Goal: Task Accomplishment & Management: Manage account settings

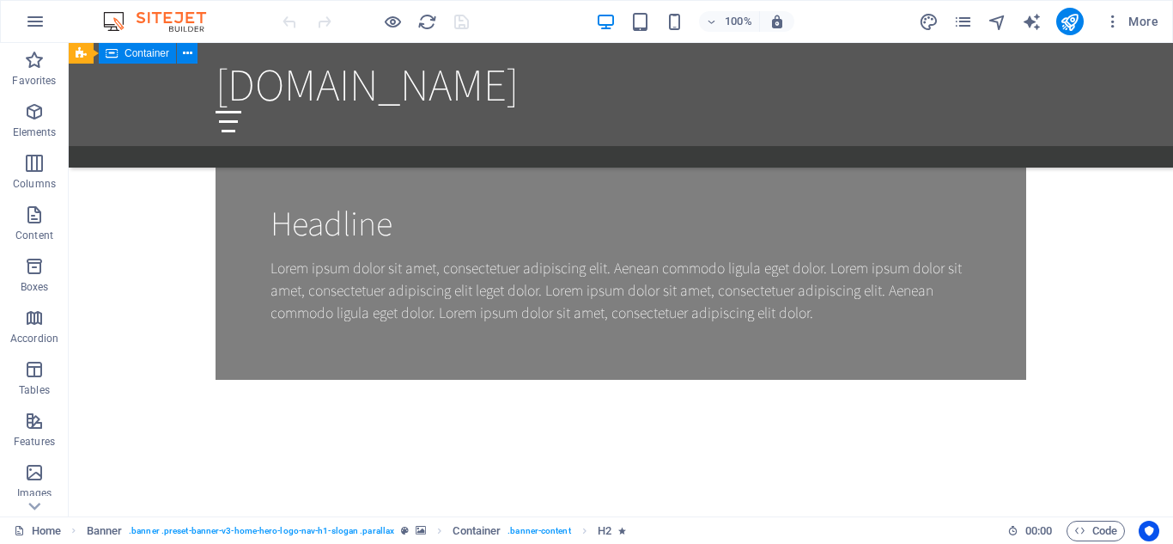
scroll to position [1363, 0]
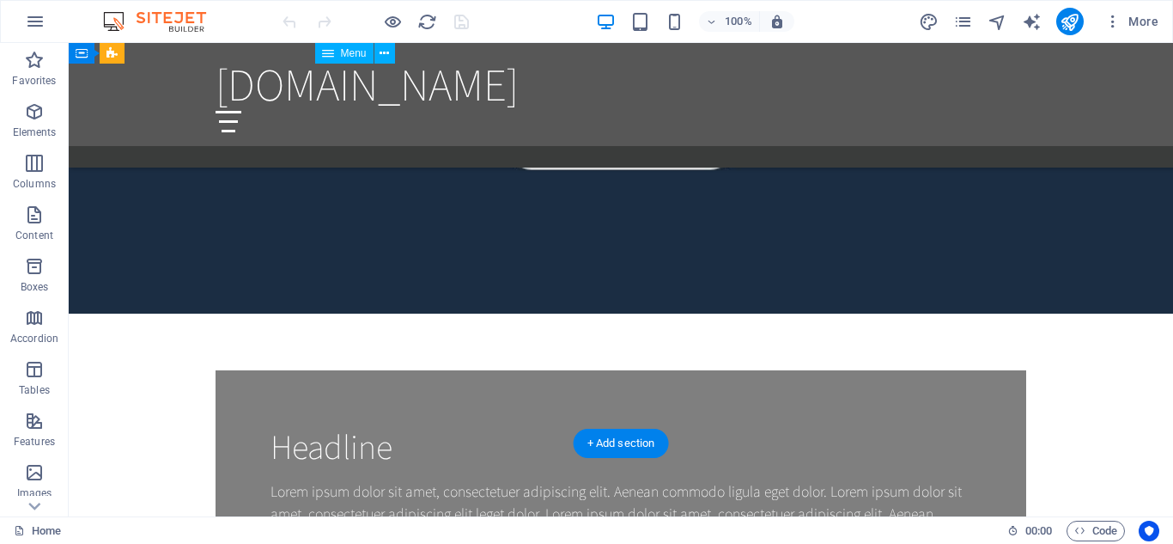
scroll to position [1569, 0]
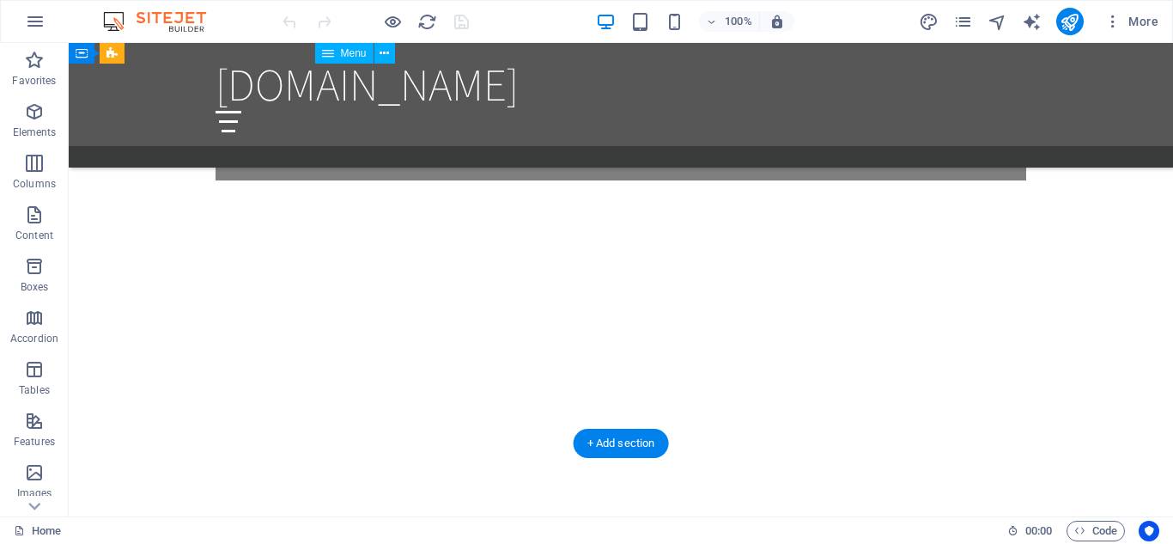
click at [1006, 111] on div at bounding box center [621, 121] width 811 height 21
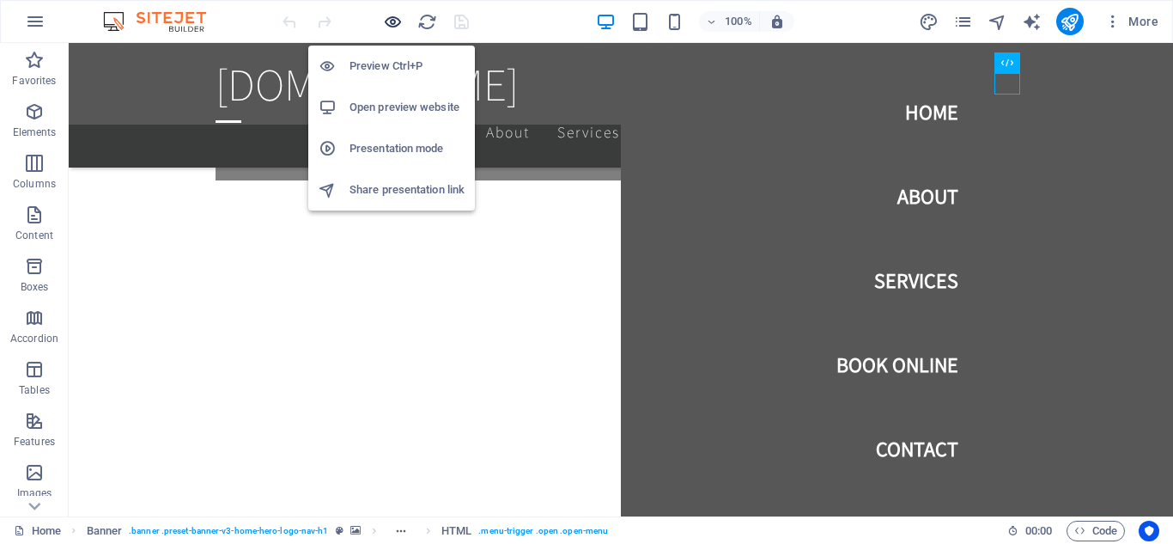
click at [383, 21] on icon "button" at bounding box center [393, 22] width 20 height 20
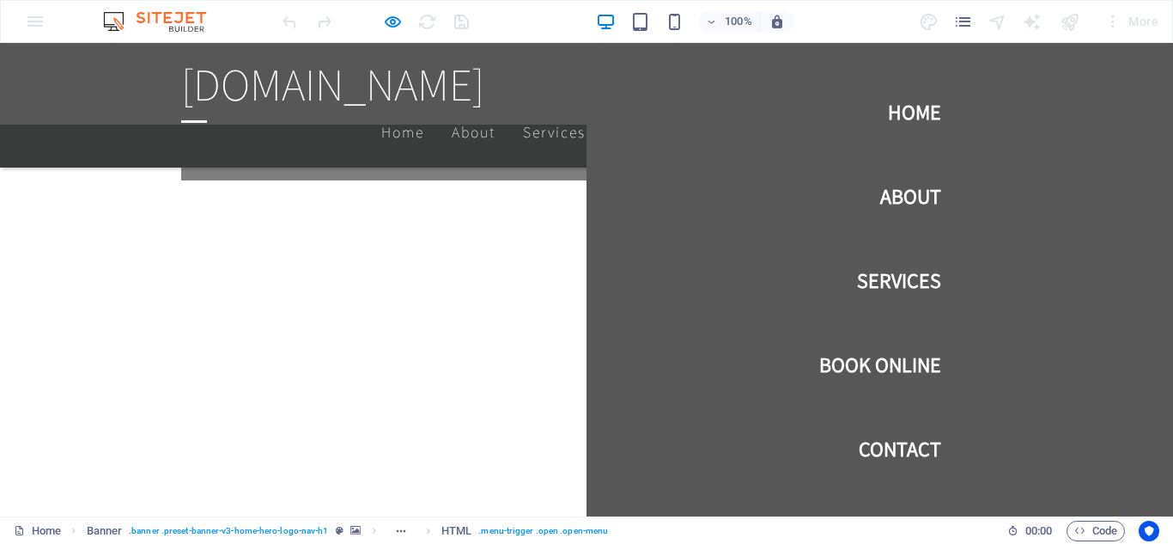
scroll to position [1483, 0]
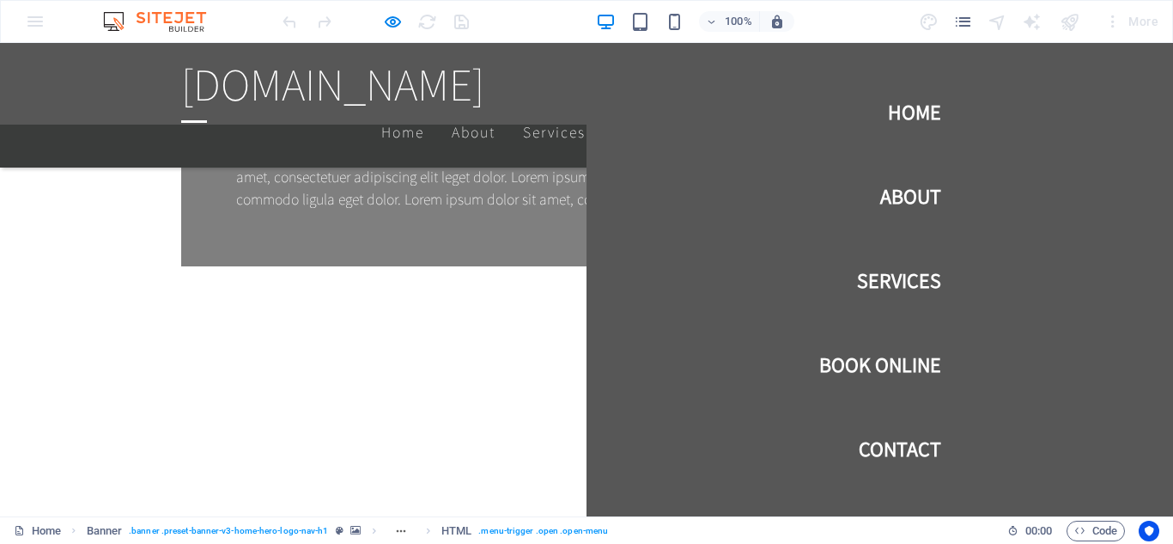
click at [207, 111] on div at bounding box center [194, 121] width 26 height 21
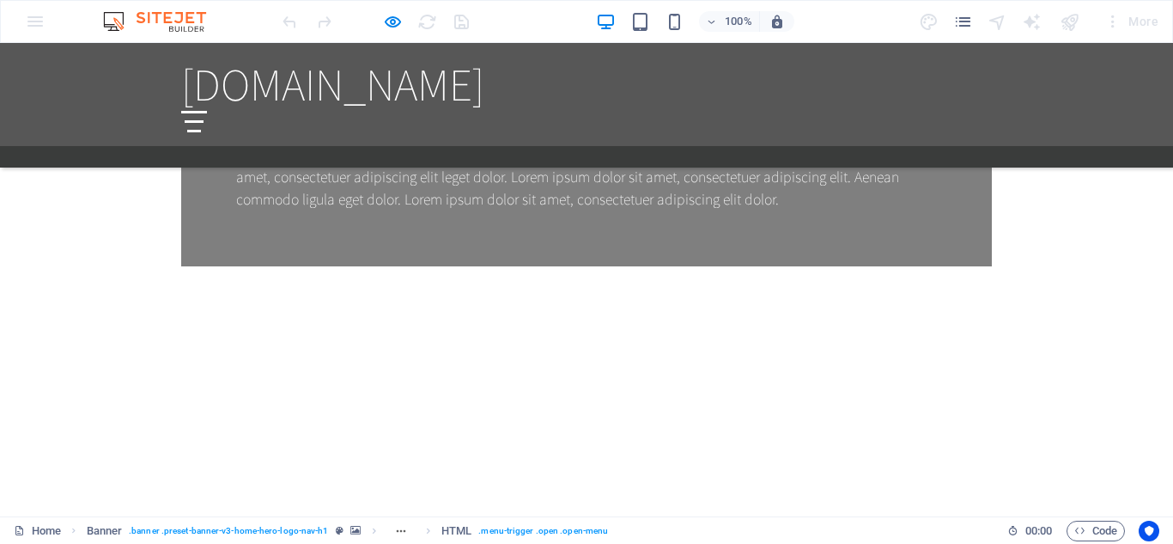
click at [207, 111] on div at bounding box center [194, 121] width 26 height 21
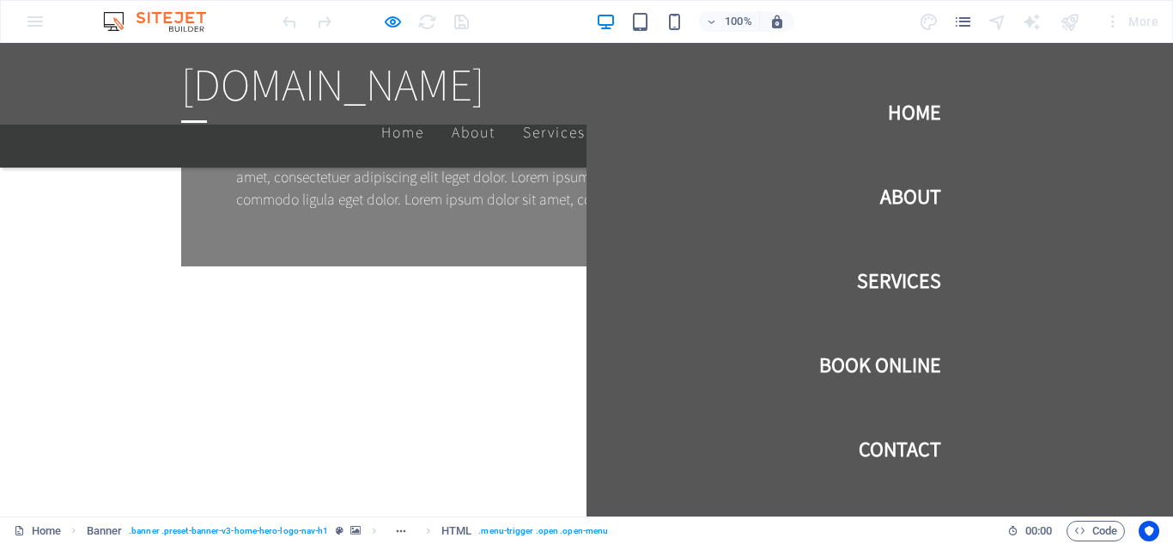
click at [207, 111] on div at bounding box center [194, 121] width 26 height 21
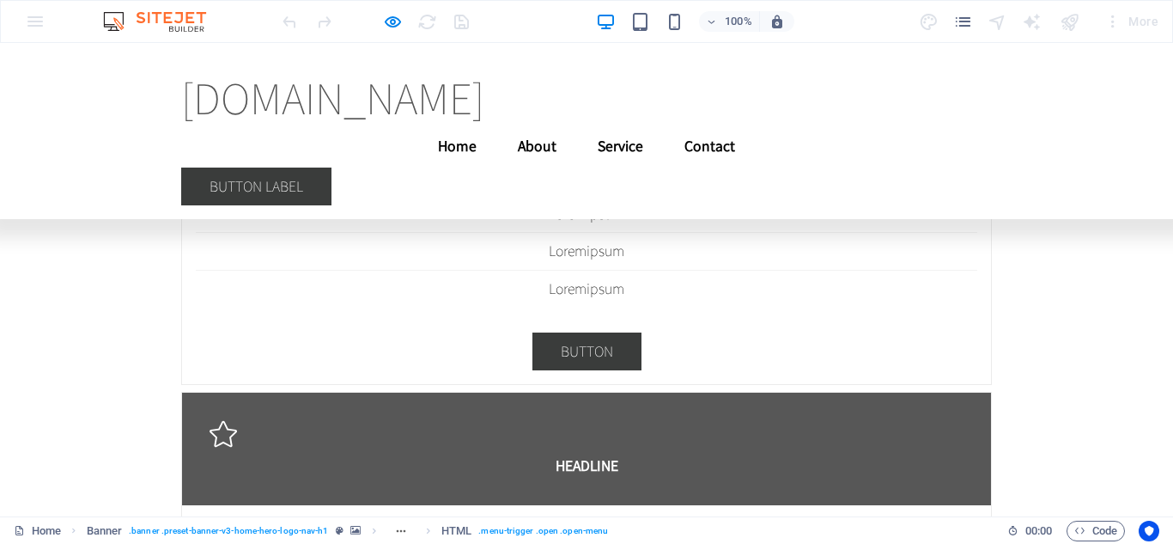
scroll to position [21150, 0]
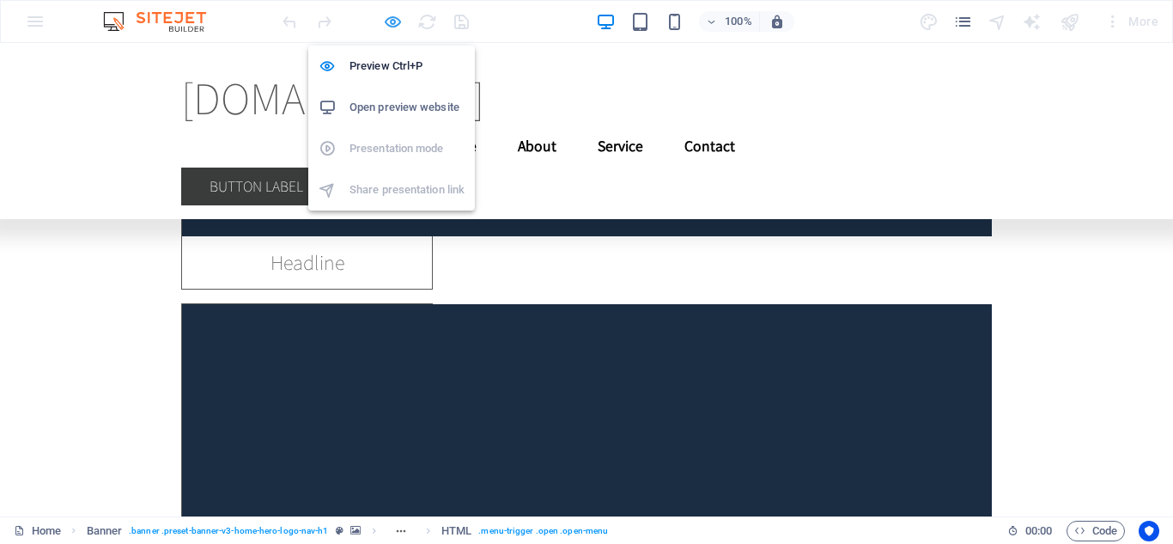
drag, startPoint x: 390, startPoint y: 26, endPoint x: 675, endPoint y: 86, distance: 291.4
click at [390, 26] on icon "button" at bounding box center [393, 22] width 20 height 20
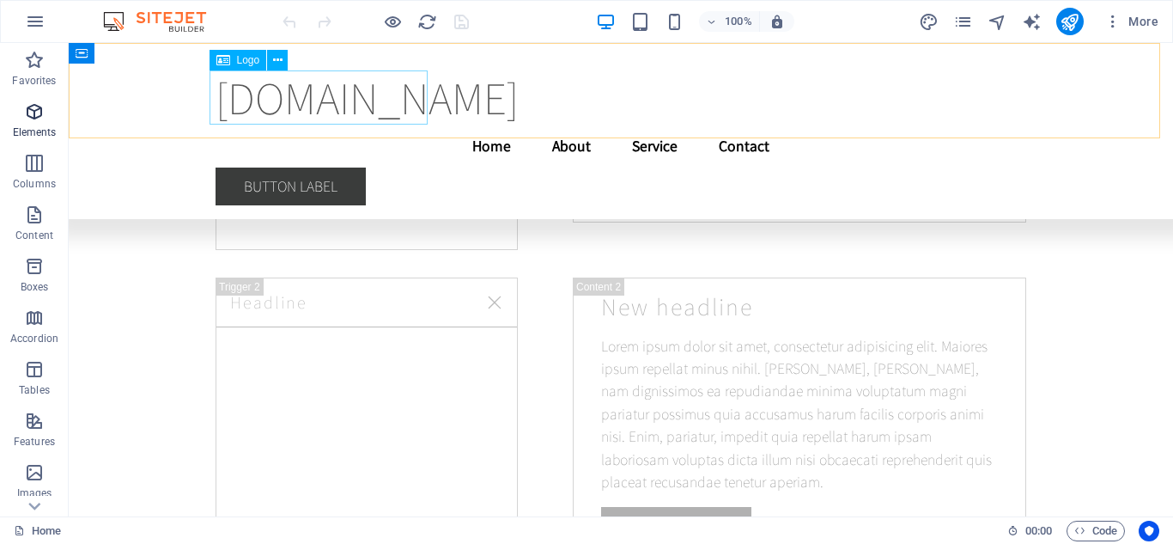
scroll to position [15265, 0]
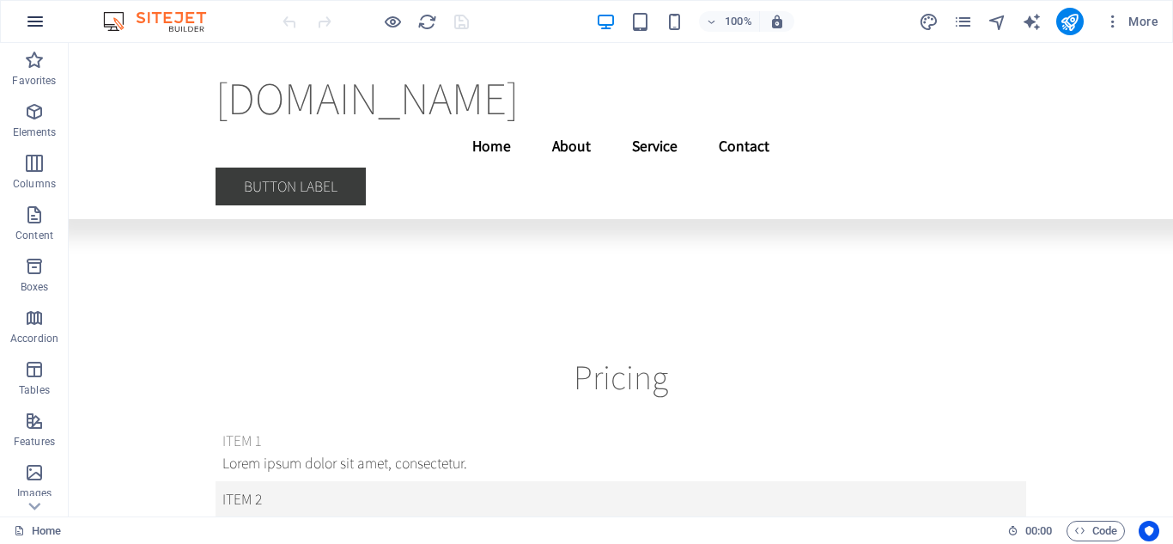
click at [27, 20] on icon "button" at bounding box center [35, 21] width 21 height 21
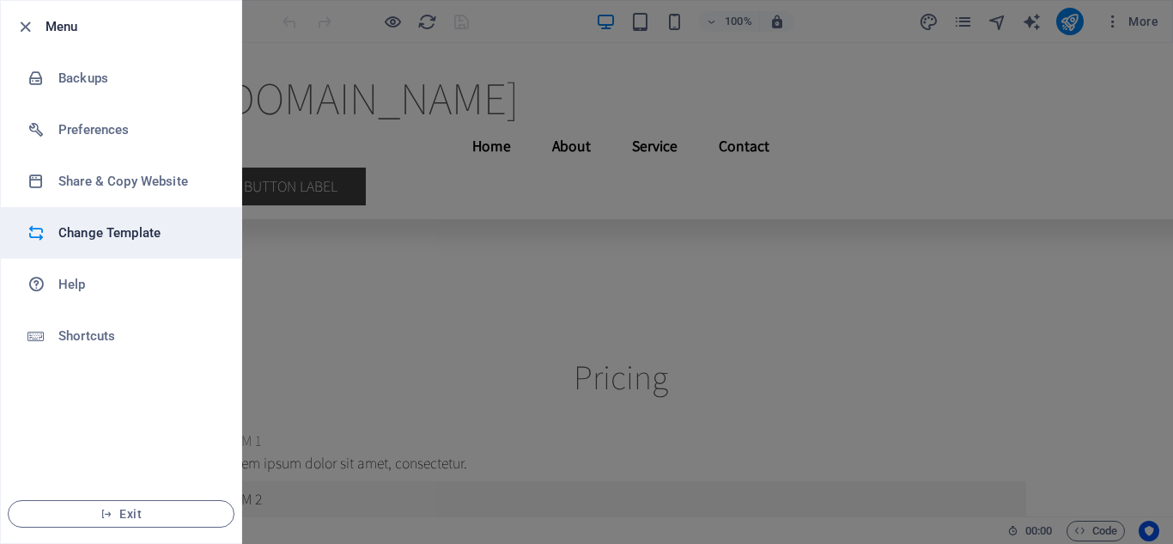
click at [125, 232] on h6 "Change Template" at bounding box center [137, 232] width 159 height 21
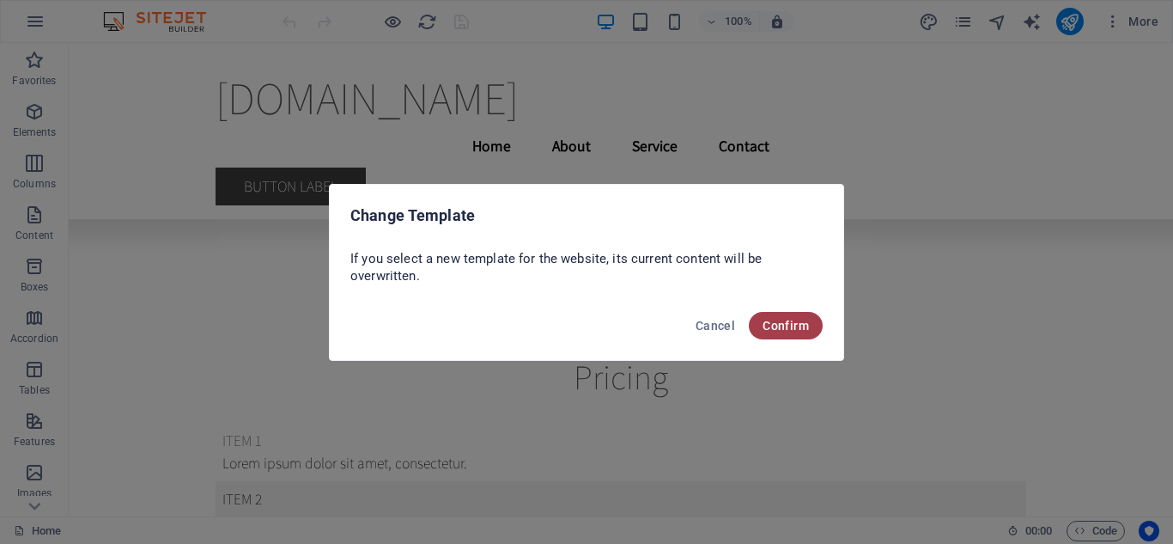
click at [794, 325] on span "Confirm" at bounding box center [786, 326] width 46 height 14
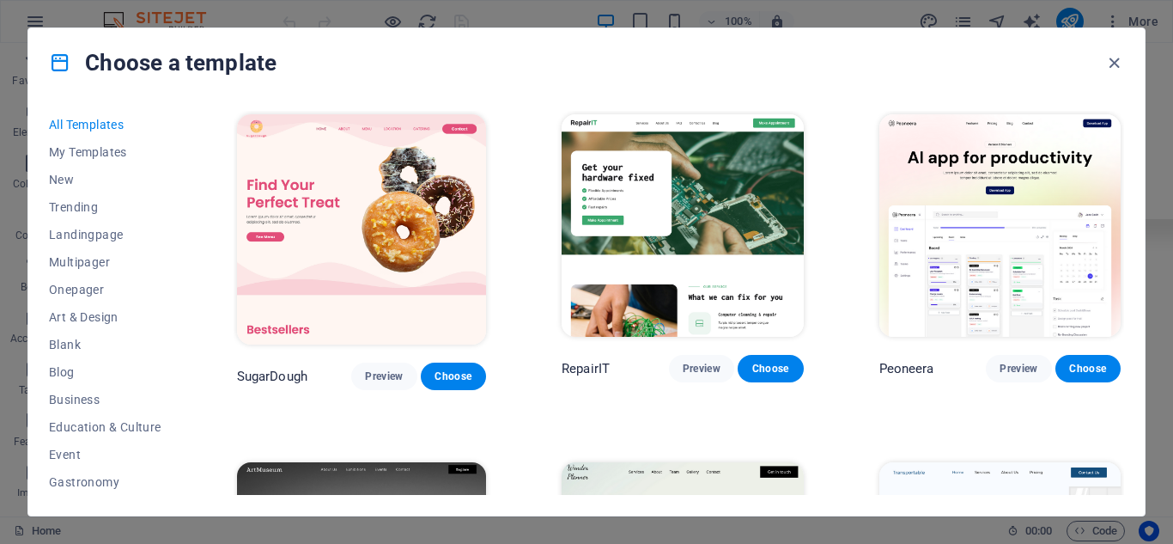
drag, startPoint x: 1120, startPoint y: 113, endPoint x: 1124, endPoint y: 151, distance: 38.0
click at [1124, 151] on div "All Templates My Templates New Trending Landingpage Multipager Onepager Art & D…" at bounding box center [586, 306] width 1116 height 418
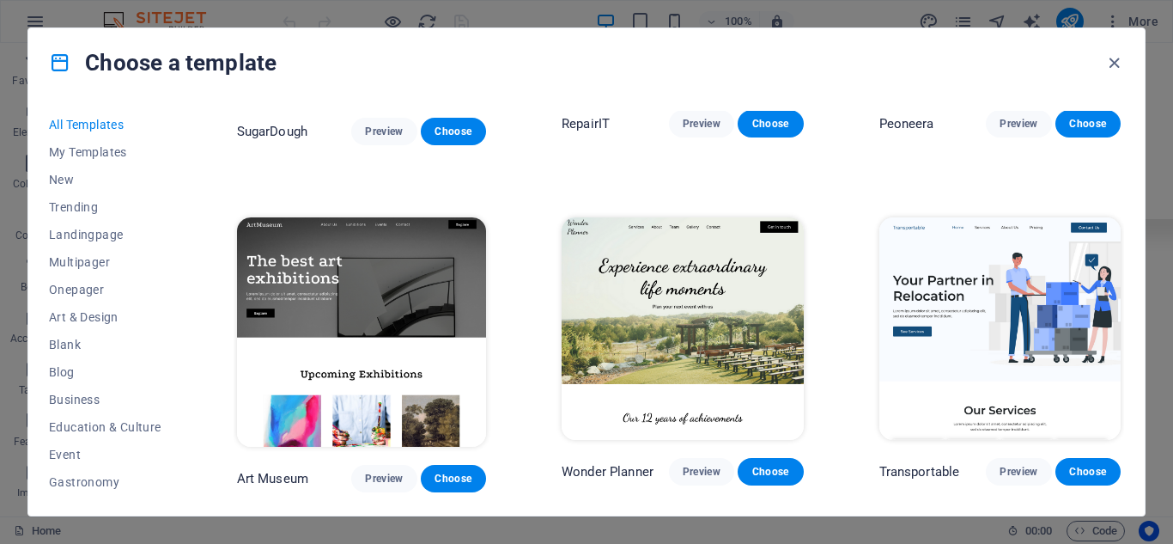
scroll to position [0, 0]
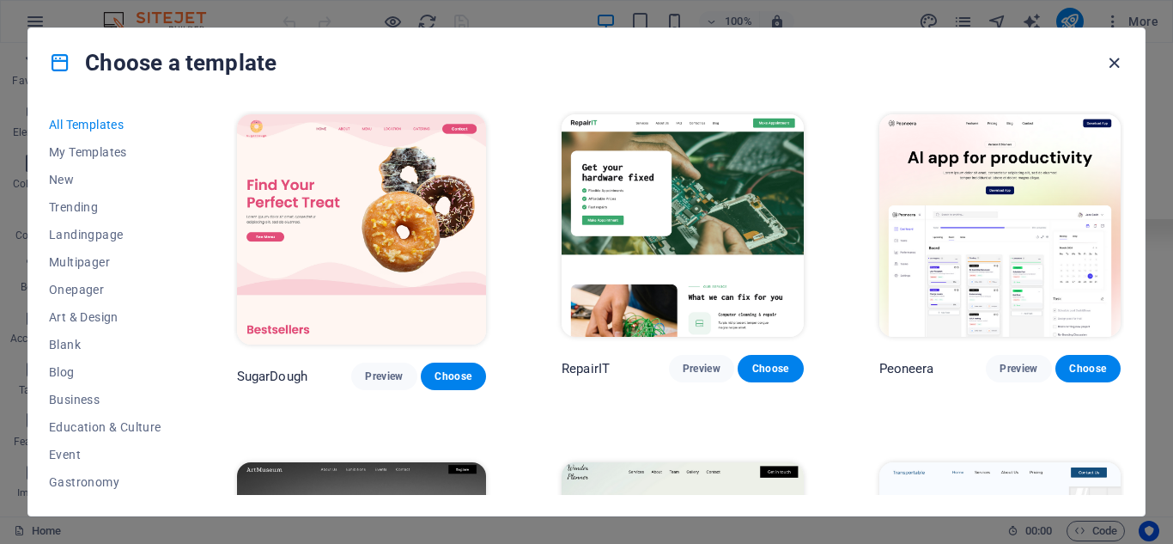
drag, startPoint x: 1111, startPoint y: 60, endPoint x: 1038, endPoint y: 48, distance: 74.0
click at [1111, 60] on icon "button" at bounding box center [1114, 63] width 20 height 20
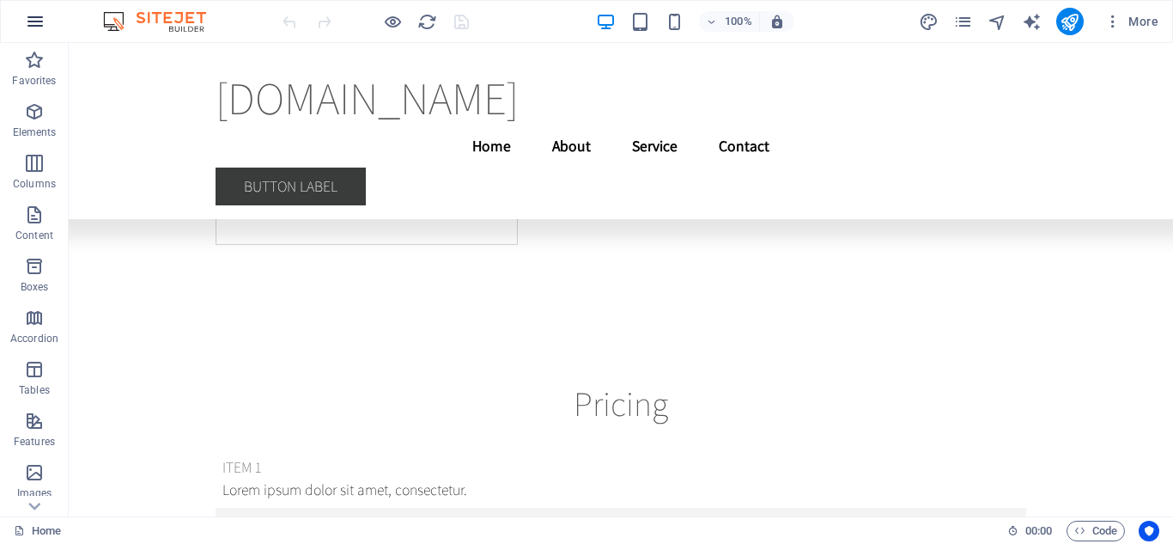
click at [37, 18] on icon "button" at bounding box center [35, 21] width 21 height 21
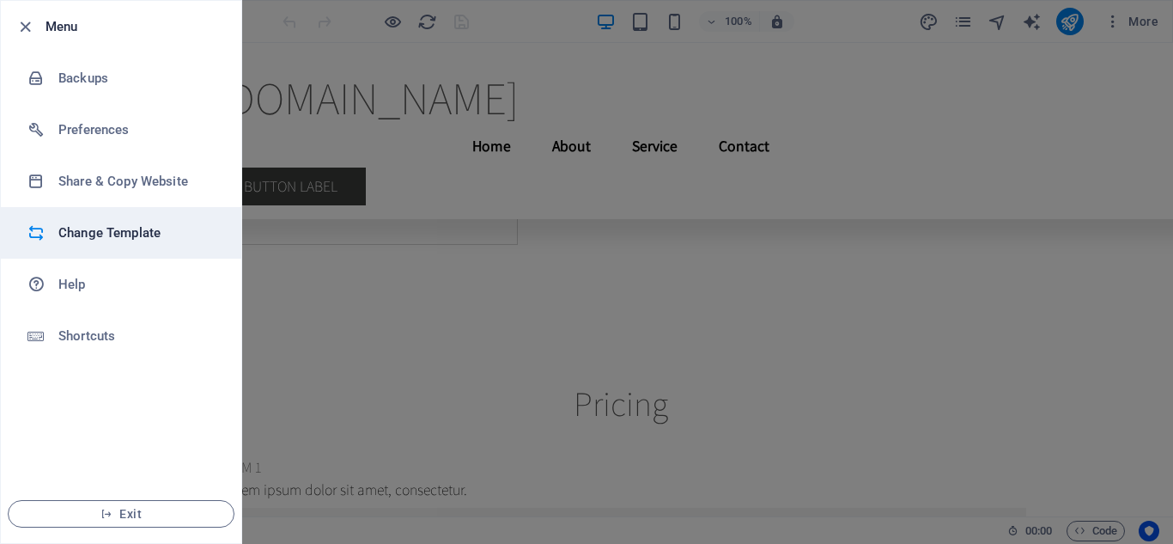
click at [148, 235] on h6 "Change Template" at bounding box center [137, 232] width 159 height 21
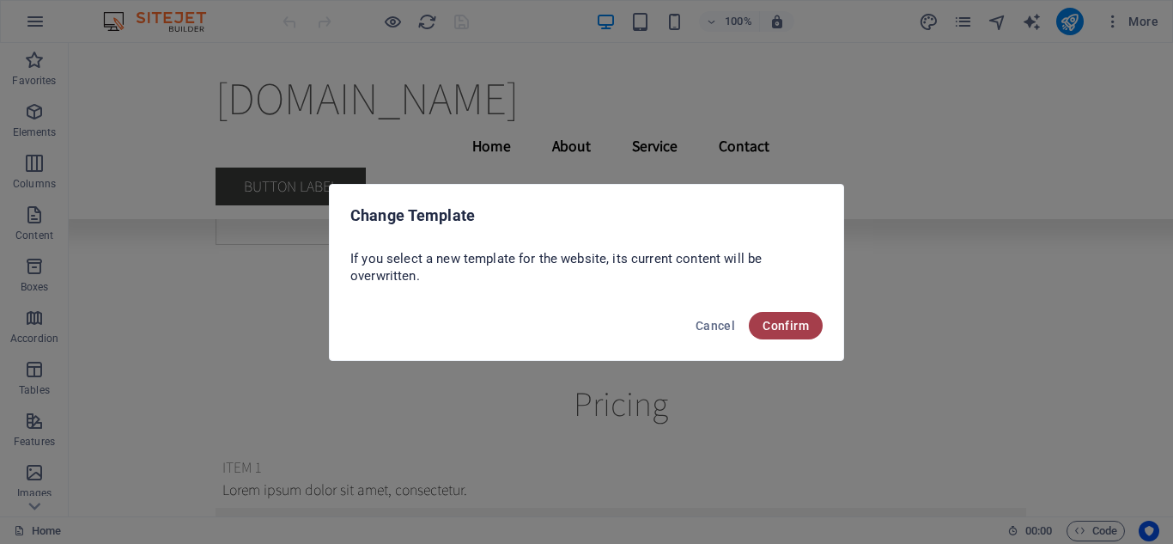
click at [794, 322] on span "Confirm" at bounding box center [786, 326] width 46 height 14
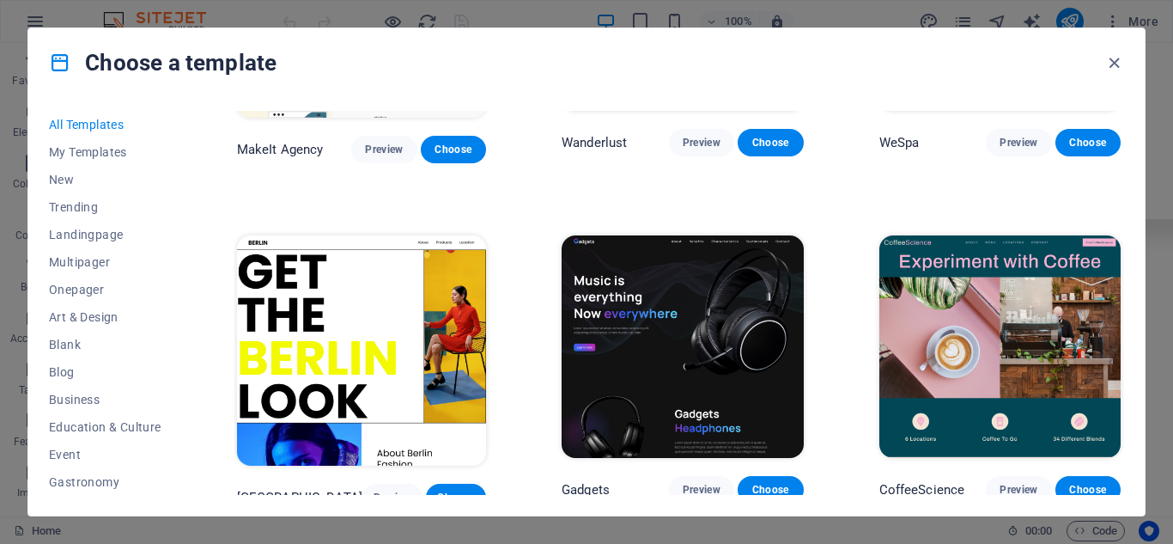
scroll to position [3813, 0]
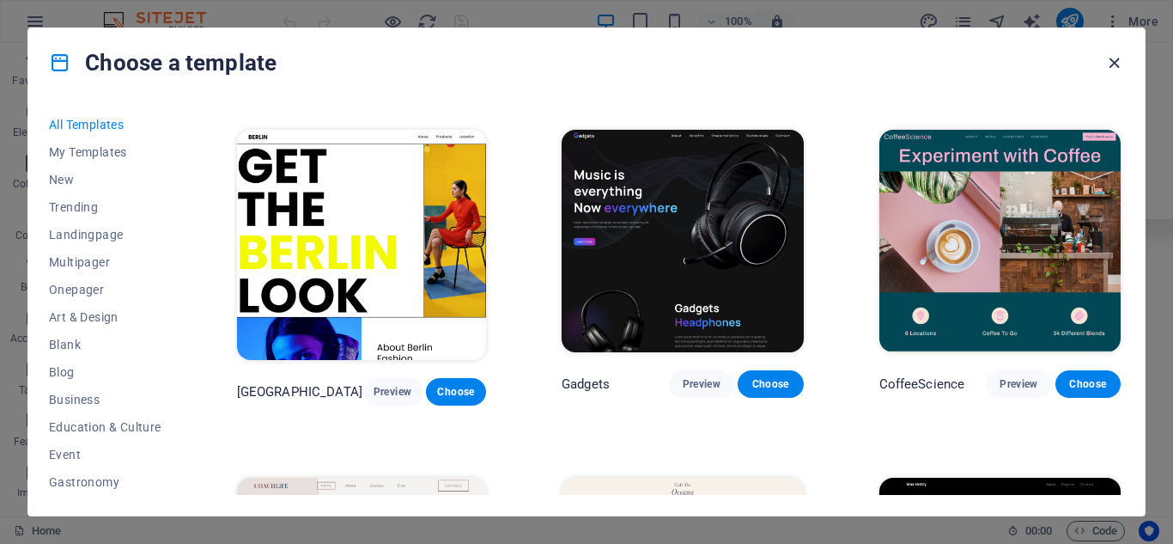
drag, startPoint x: 1116, startPoint y: 68, endPoint x: 883, endPoint y: 8, distance: 240.4
click at [1116, 68] on icon "button" at bounding box center [1114, 63] width 20 height 20
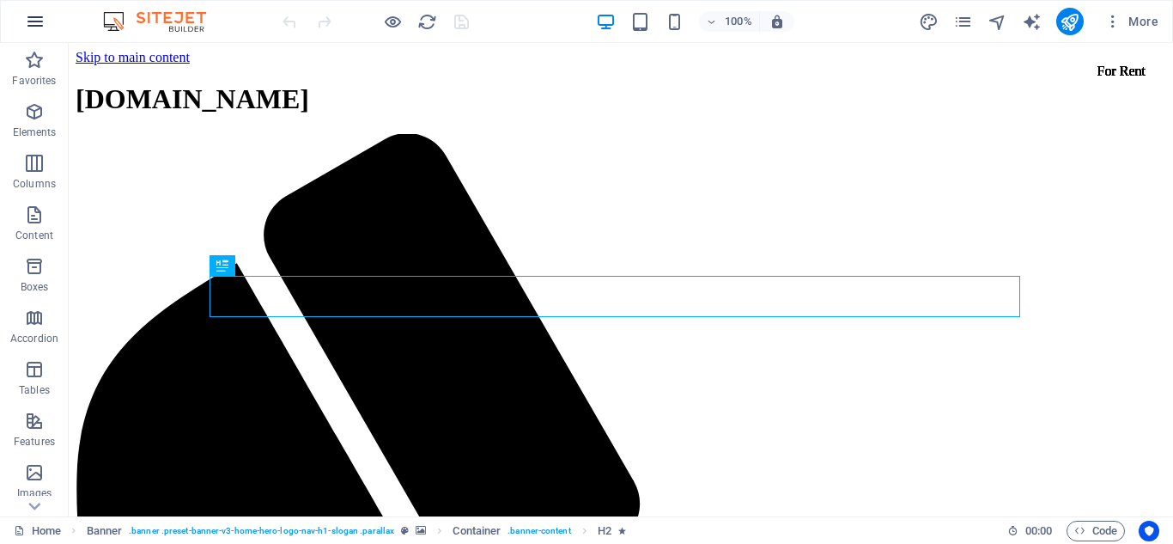
click at [33, 18] on icon "button" at bounding box center [35, 21] width 21 height 21
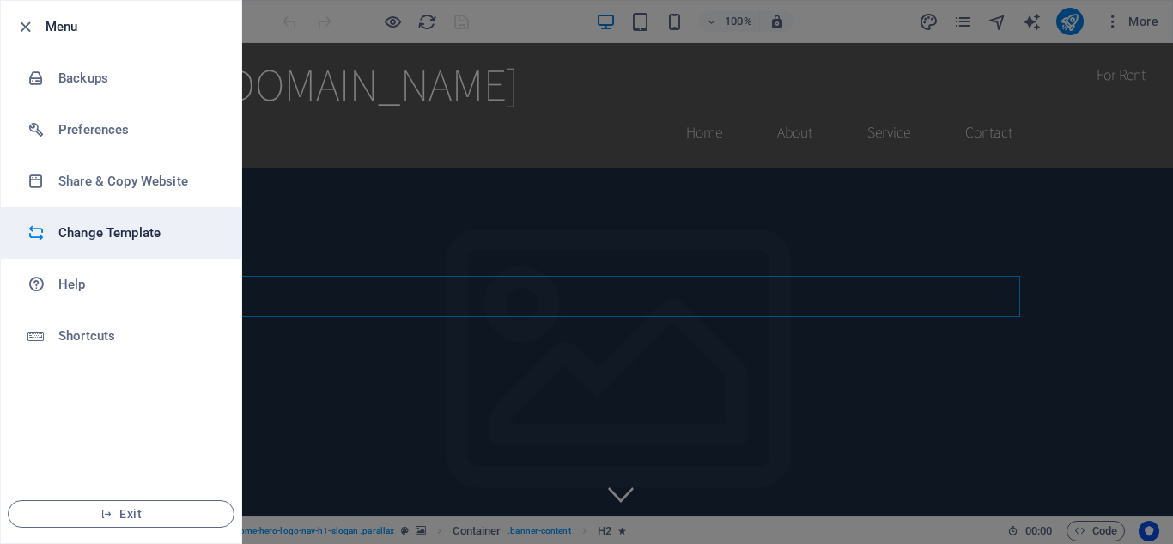
click at [112, 232] on h6 "Change Template" at bounding box center [137, 232] width 159 height 21
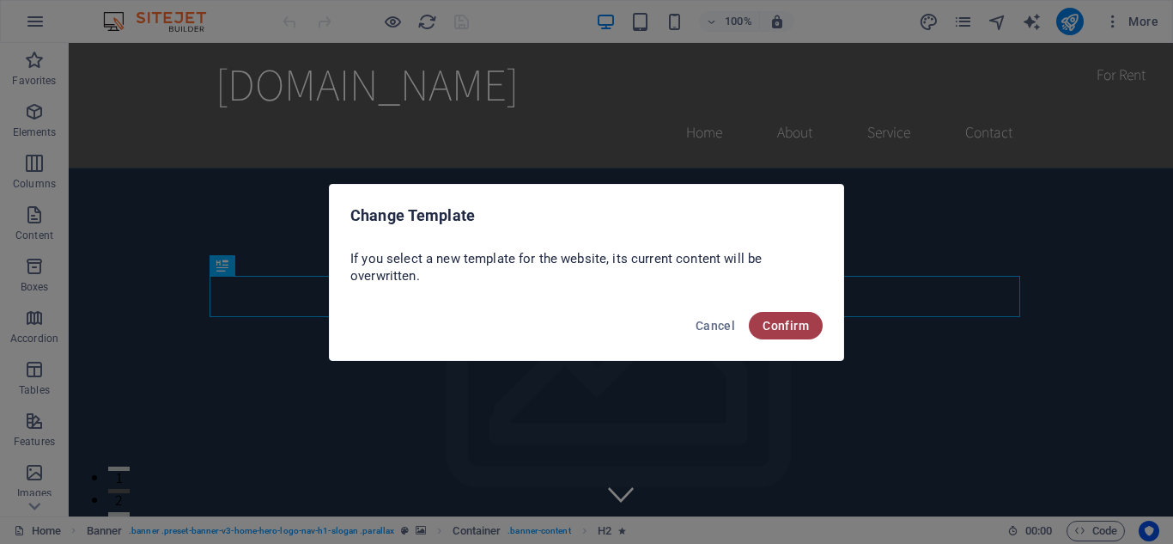
click at [779, 330] on span "Confirm" at bounding box center [786, 326] width 46 height 14
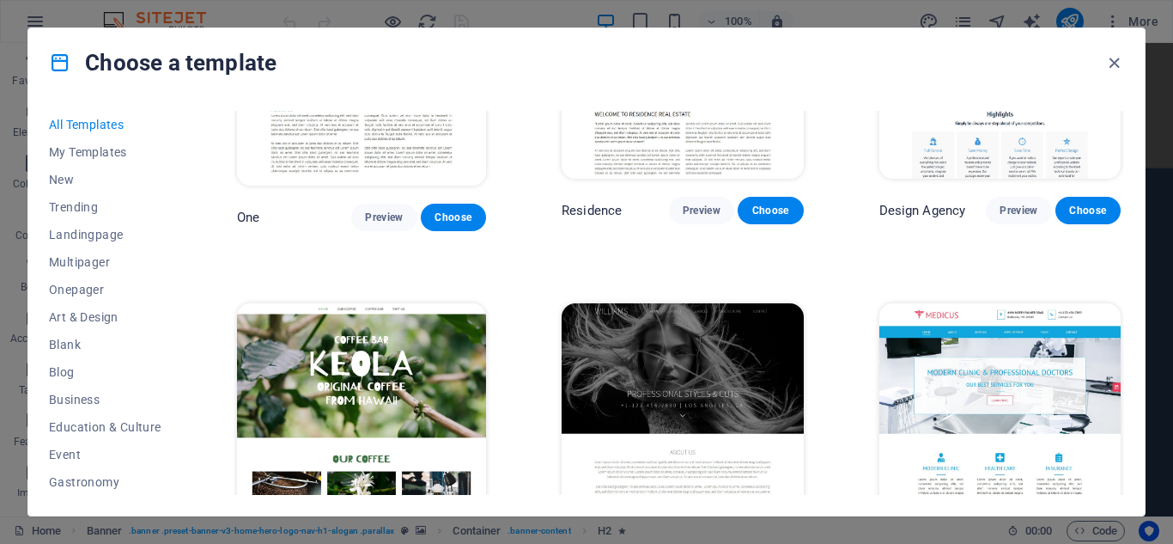
scroll to position [14637, 0]
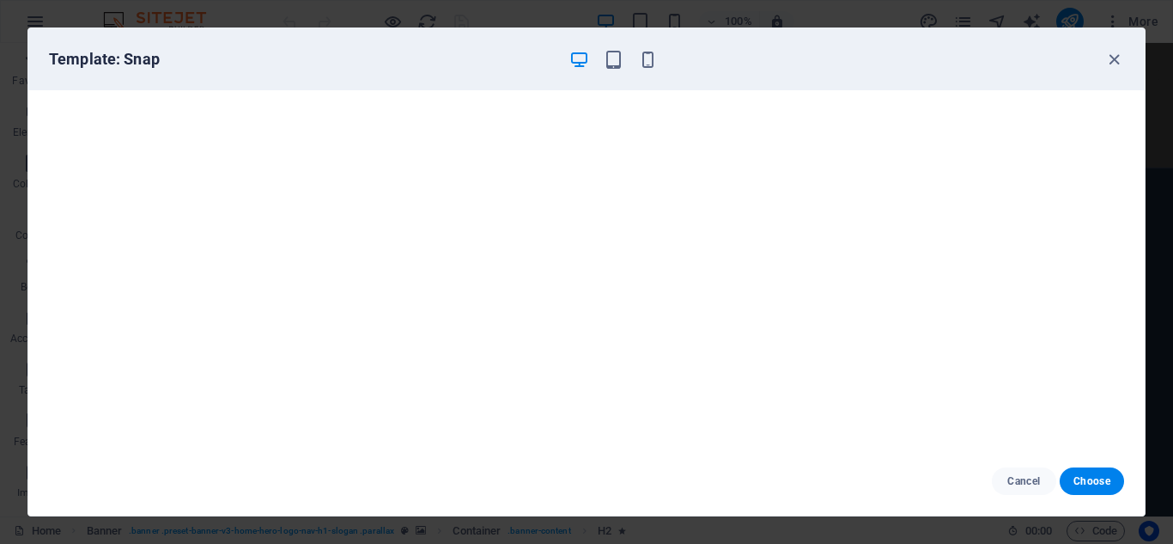
scroll to position [15271, 0]
click at [1109, 65] on icon "button" at bounding box center [1114, 60] width 20 height 20
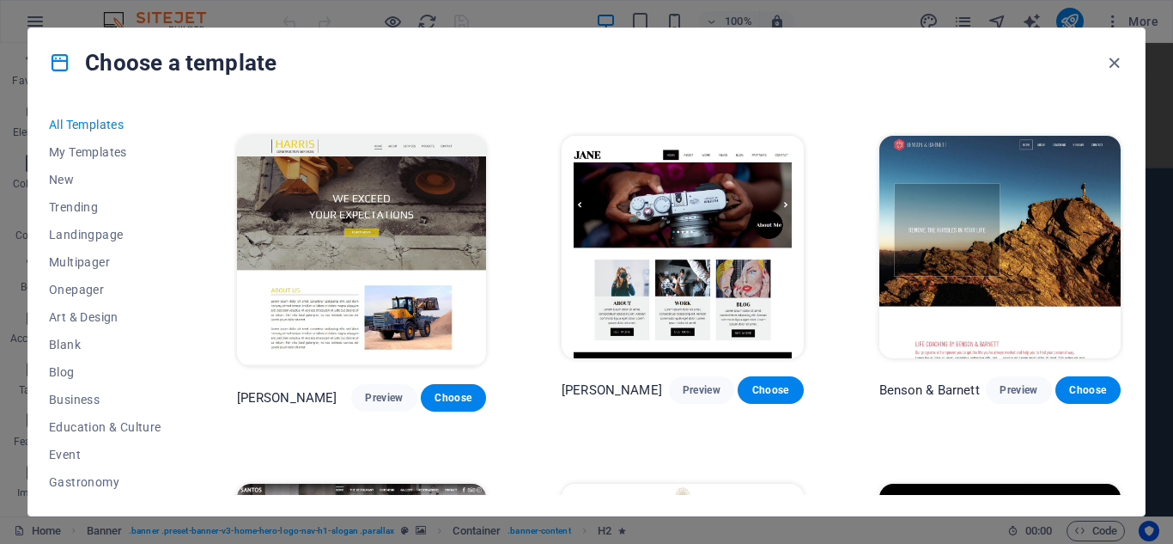
scroll to position [15482, 0]
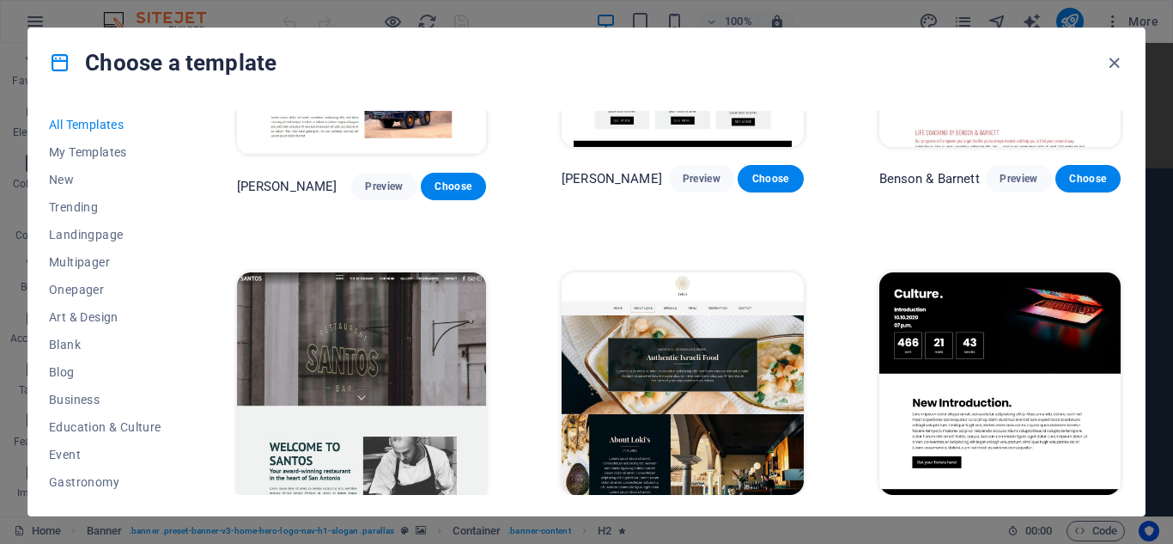
drag, startPoint x: 1124, startPoint y: 452, endPoint x: 1116, endPoint y: 436, distance: 17.3
click at [1116, 436] on div "All Templates My Templates New Trending Landingpage Multipager Onepager Art & D…" at bounding box center [586, 306] width 1116 height 418
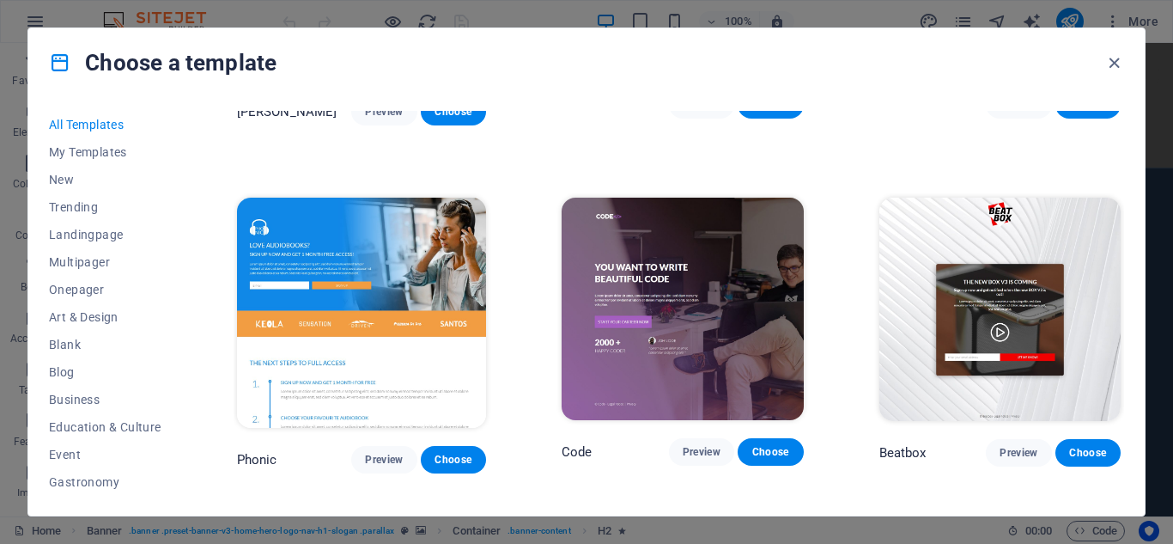
scroll to position [16115, 0]
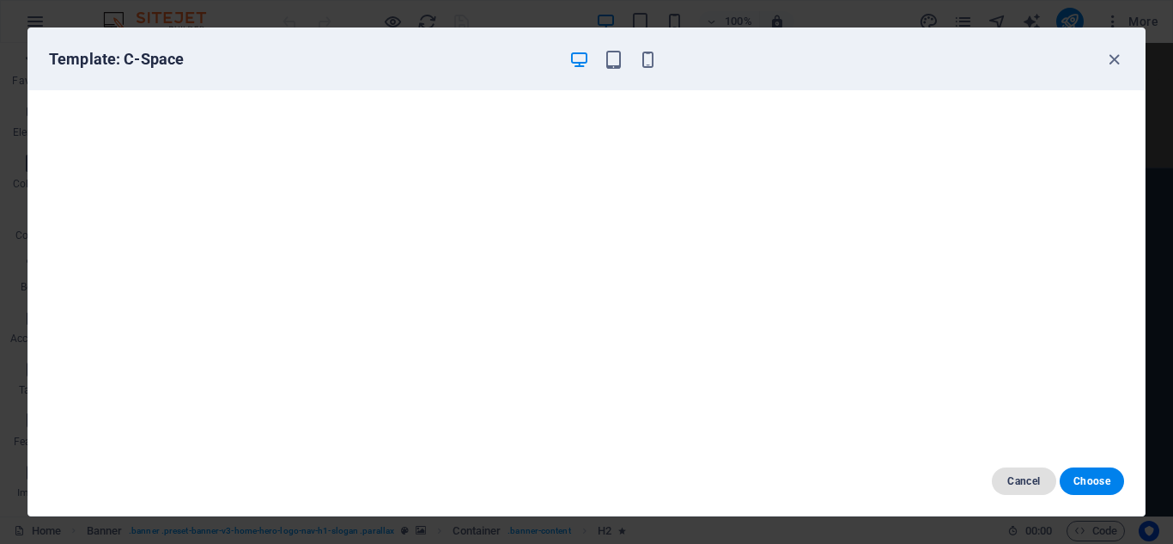
click at [1029, 481] on span "Cancel" at bounding box center [1024, 481] width 37 height 14
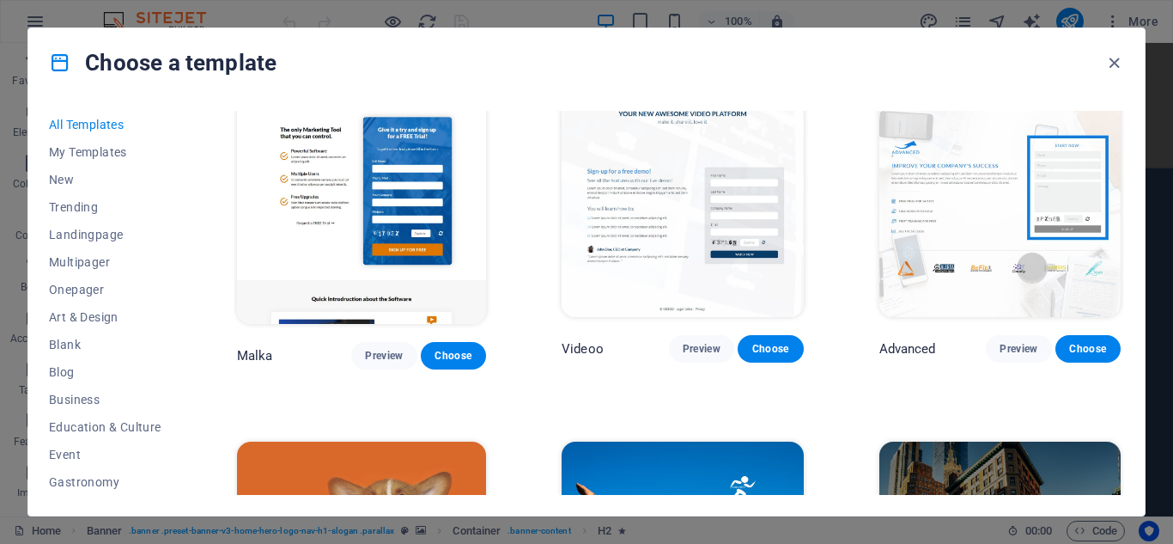
scroll to position [15992, 0]
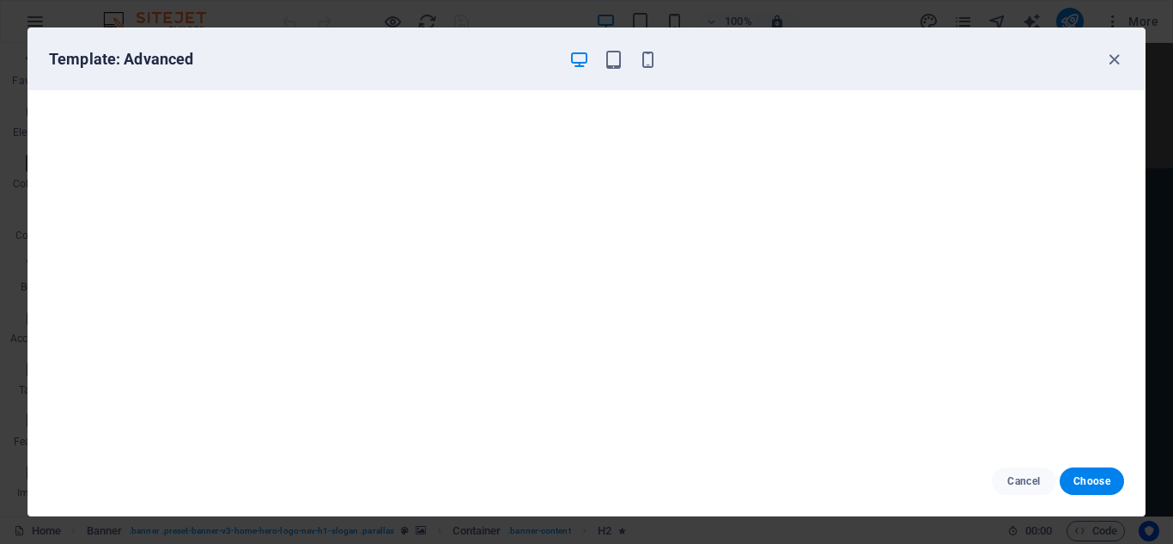
click at [1030, 464] on div "Cancel Choose" at bounding box center [586, 481] width 1116 height 69
click at [1030, 482] on span "Cancel" at bounding box center [1024, 481] width 37 height 14
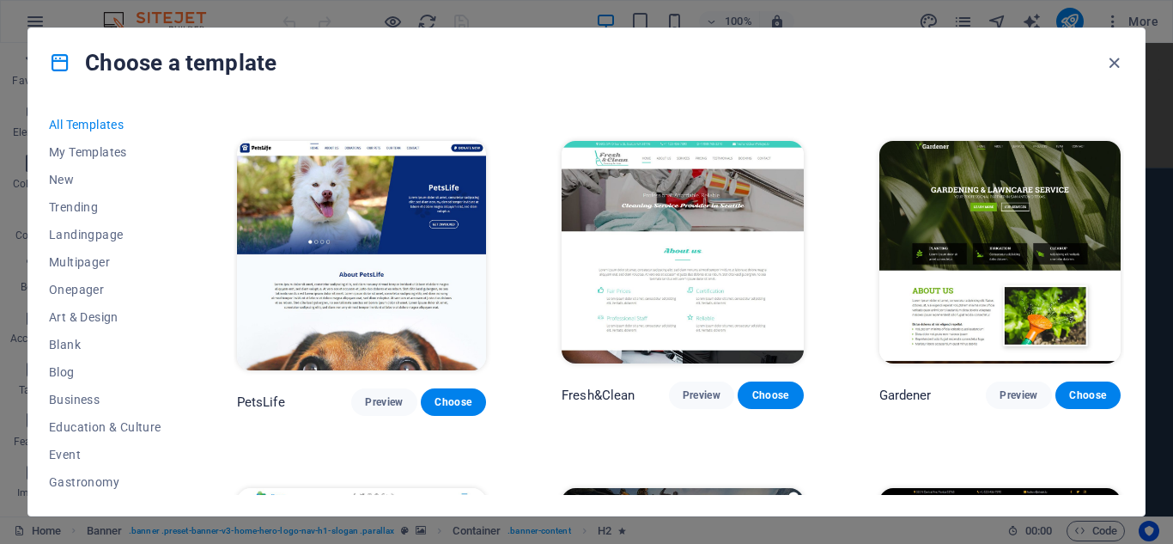
scroll to position [11877, 0]
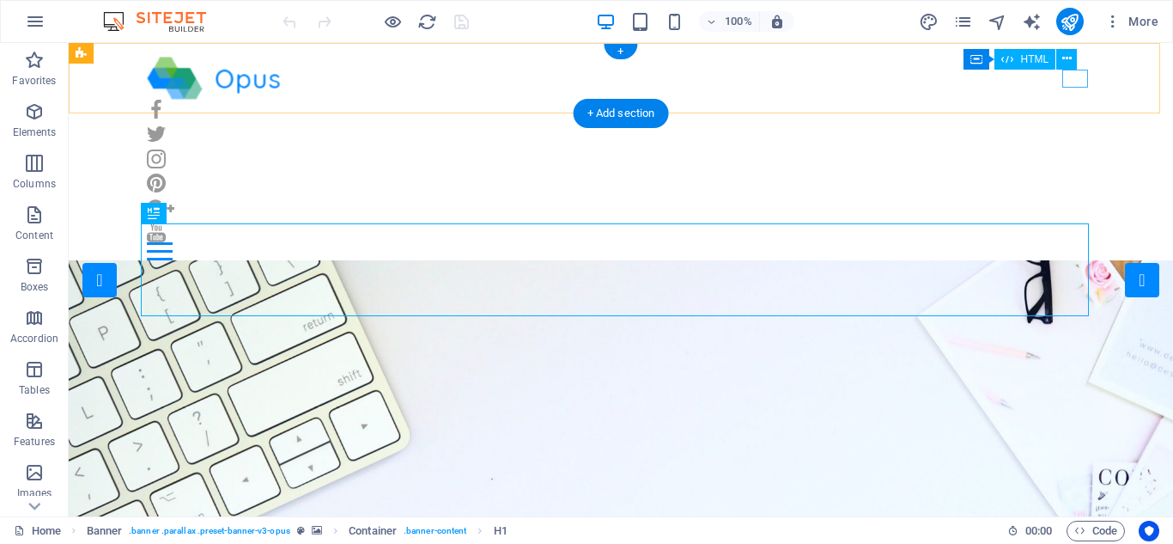
click at [1083, 242] on div at bounding box center [621, 251] width 948 height 18
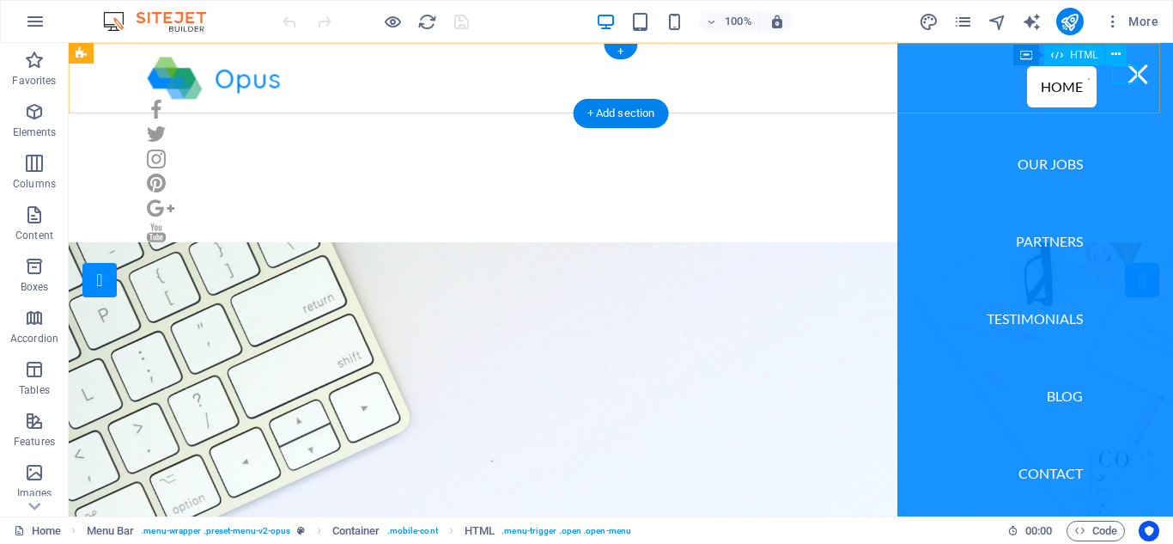
click at [1128, 81] on div at bounding box center [1138, 74] width 26 height 18
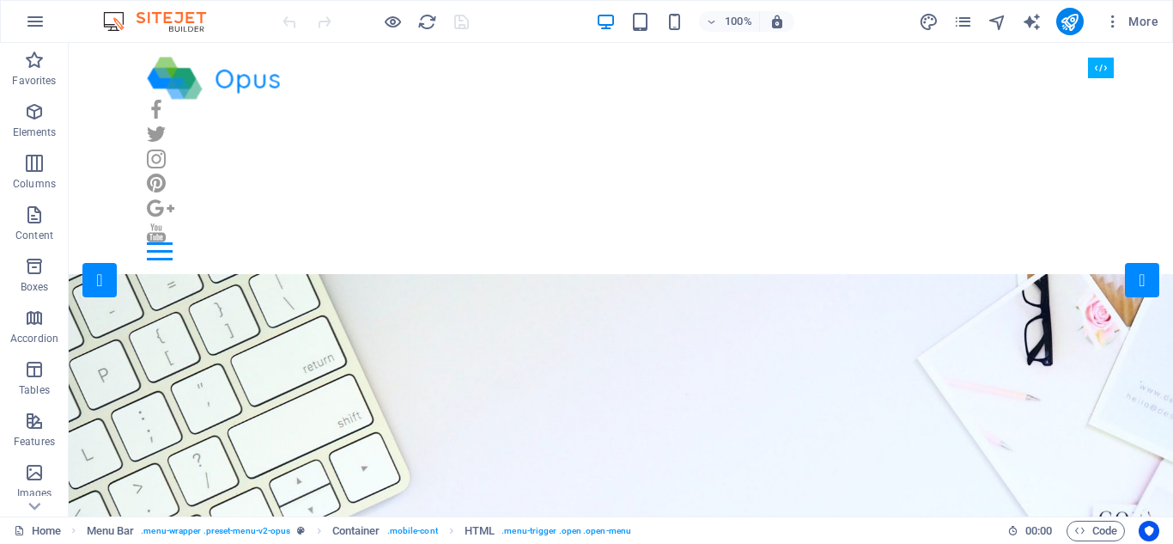
drag, startPoint x: 1167, startPoint y: 64, endPoint x: 1195, endPoint y: 81, distance: 32.0
click at [1075, 25] on icon "publish" at bounding box center [1070, 22] width 20 height 20
